Goal: Task Accomplishment & Management: Complete application form

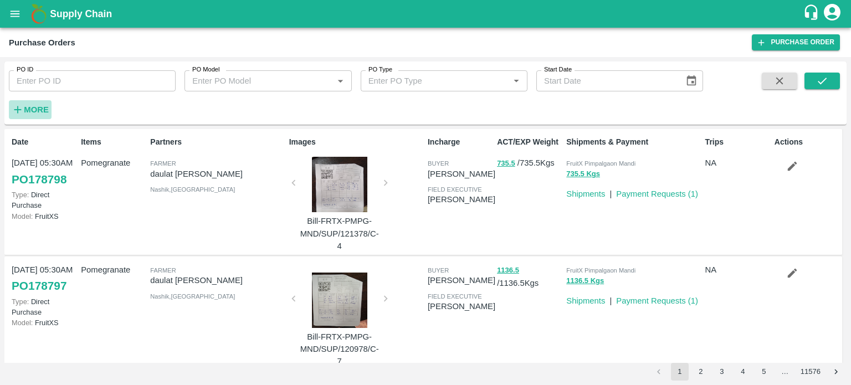
click at [33, 109] on strong "More" at bounding box center [36, 109] width 25 height 9
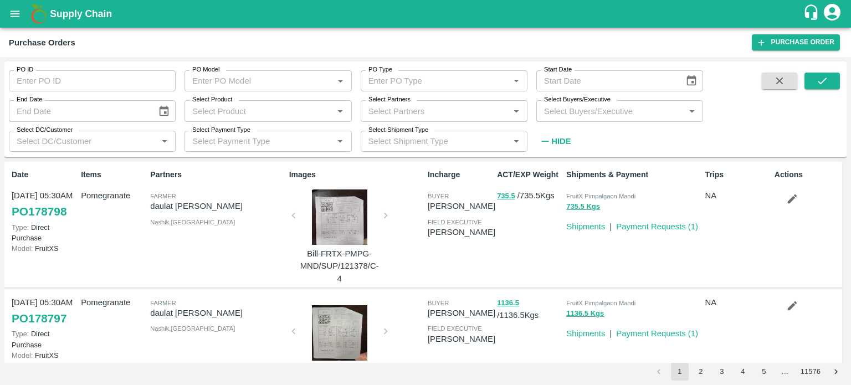
click at [293, 111] on input "Select Product" at bounding box center [259, 111] width 142 height 14
click at [608, 143] on div "PO ID PO ID PO Model PO Model   * PO Type PO Type   * Start Date Start Date End…" at bounding box center [351, 106] width 703 height 90
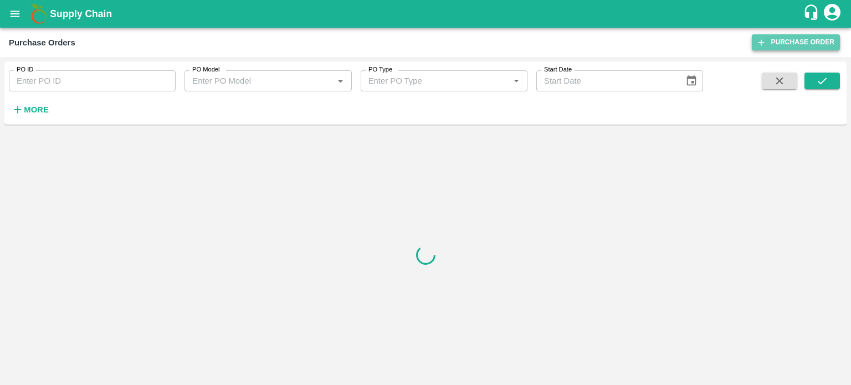
click at [787, 45] on link "Purchase Order" at bounding box center [796, 42] width 88 height 16
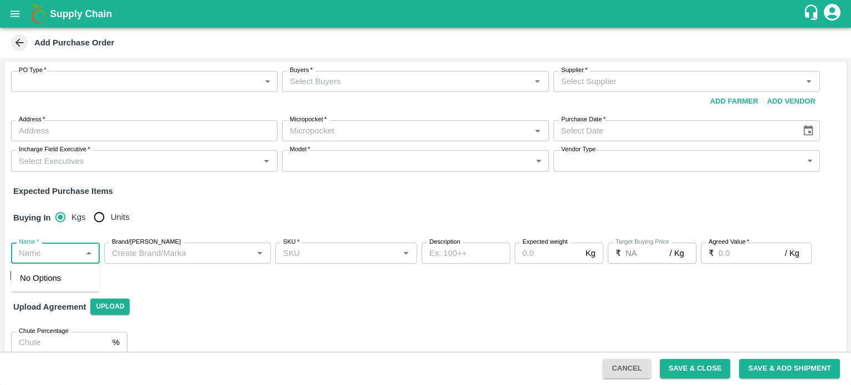
click at [69, 259] on input "Name   *" at bounding box center [46, 253] width 64 height 14
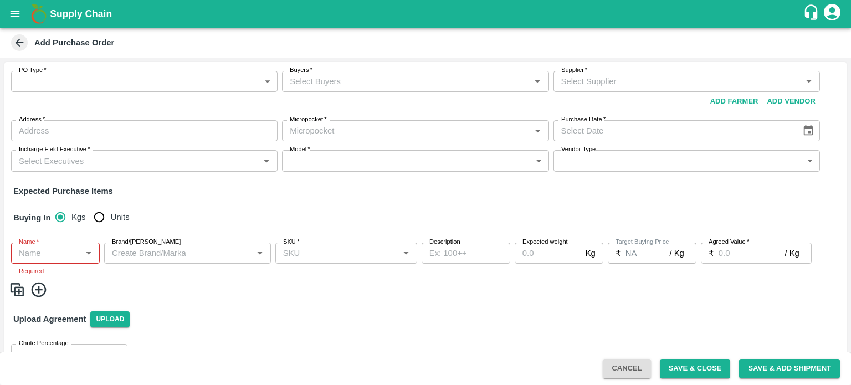
click at [227, 201] on div "PO Type   * ​ PO Type Buyers   * Buyers   * Supplier   * Supplier   * Add Vendo…" at bounding box center [425, 218] width 842 height 312
